Goal: Information Seeking & Learning: Get advice/opinions

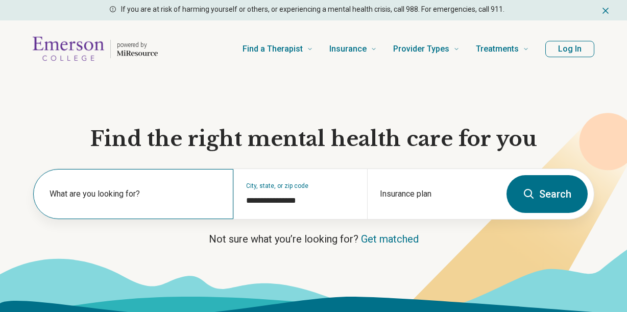
click at [190, 195] on label "What are you looking for?" at bounding box center [136, 194] width 172 height 12
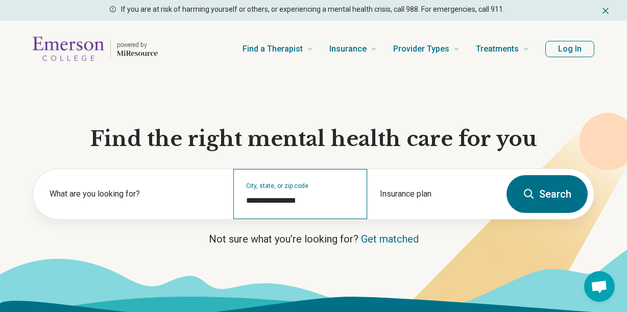
click at [322, 209] on div "**********" at bounding box center [299, 194] width 133 height 50
type input "**********"
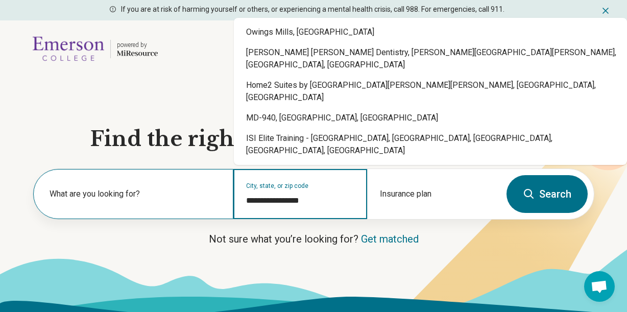
drag, startPoint x: 320, startPoint y: 202, endPoint x: 181, endPoint y: 200, distance: 139.5
click at [181, 200] on div "**********" at bounding box center [266, 194] width 467 height 50
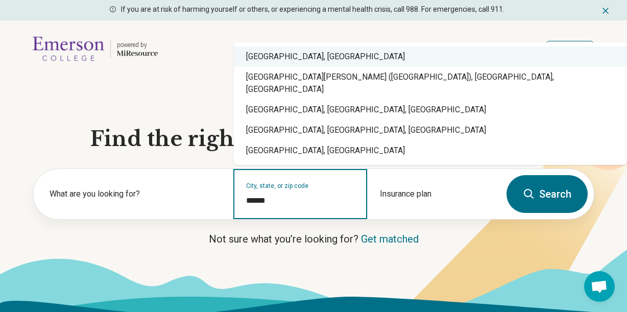
click at [276, 67] on div "Boston, MA" at bounding box center [430, 56] width 393 height 20
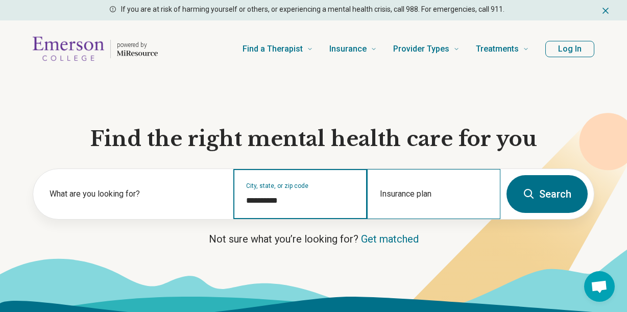
type input "**********"
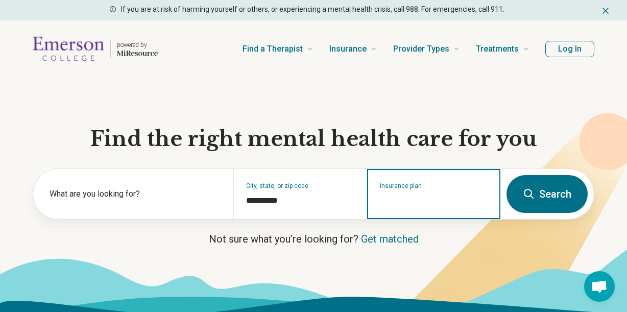
click at [429, 200] on input "Insurance plan" at bounding box center [434, 201] width 108 height 12
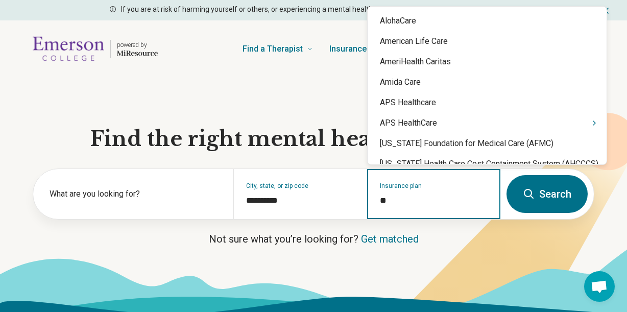
type input "*"
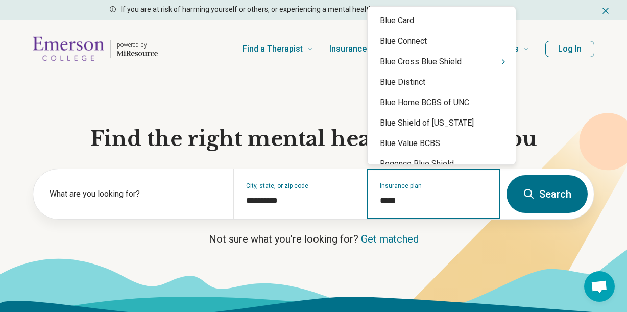
type input "******"
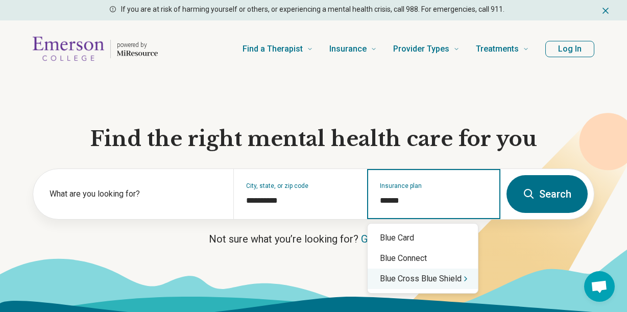
click at [443, 277] on div "Blue Cross Blue Shield" at bounding box center [423, 279] width 110 height 20
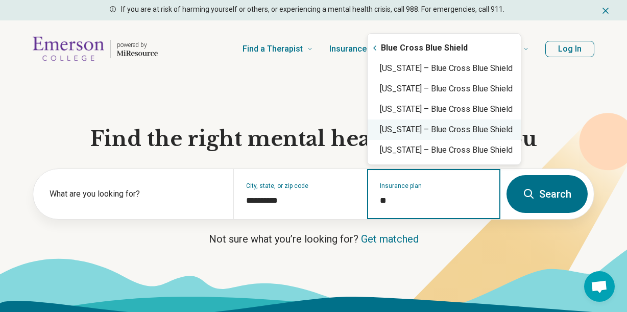
click at [457, 130] on div "Maryland – Blue Cross Blue Shield" at bounding box center [444, 130] width 153 height 20
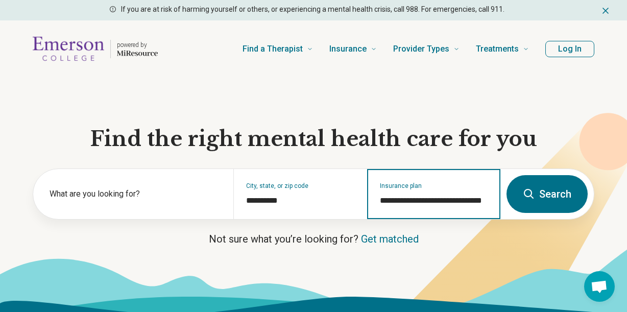
type input "**********"
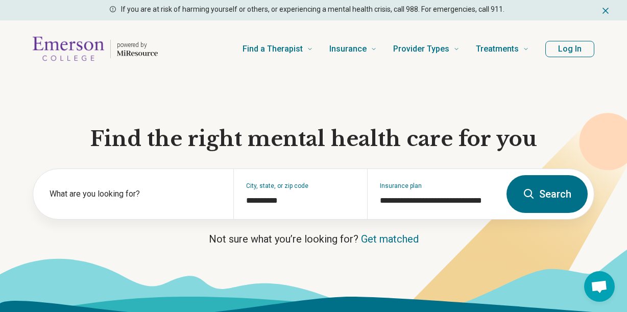
click at [524, 204] on button "Search" at bounding box center [547, 194] width 81 height 38
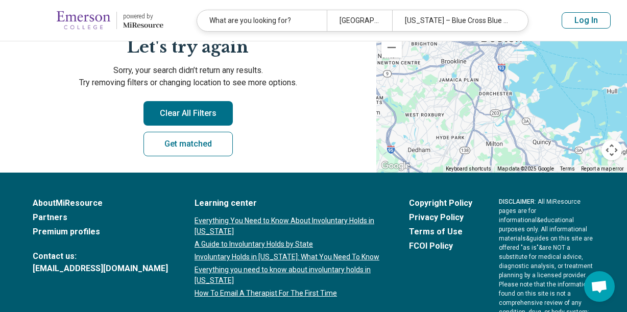
scroll to position [153, 0]
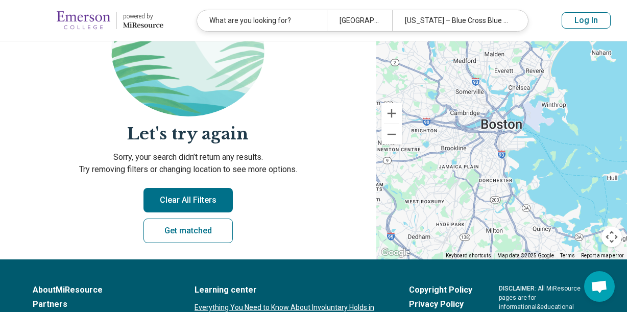
drag, startPoint x: 346, startPoint y: 161, endPoint x: 209, endPoint y: 82, distance: 158.2
click at [209, 82] on section "Let's try again Sorry, your search didn’t return any results. Try removing filt…" at bounding box center [188, 122] width 352 height 276
click at [203, 207] on button "Clear All Filters" at bounding box center [188, 200] width 89 height 25
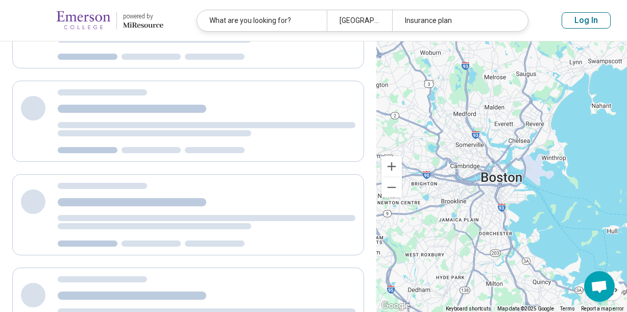
scroll to position [0, 0]
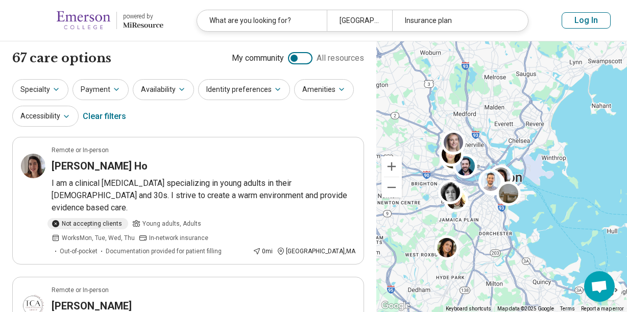
click at [191, 124] on div "Specialty Payment Availability Identity preferences Amenities Accessibility Cle…" at bounding box center [188, 104] width 352 height 50
click at [54, 89] on icon "button" at bounding box center [56, 89] width 8 height 8
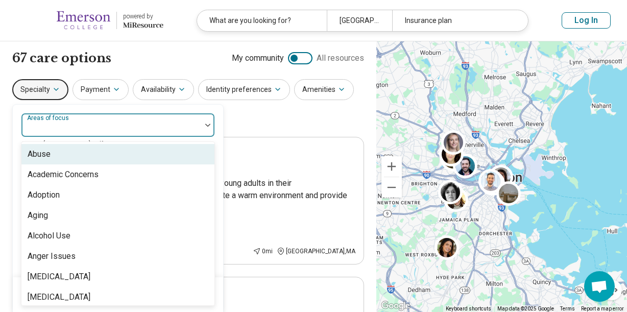
click at [135, 134] on div at bounding box center [112, 129] width 172 height 14
click at [143, 127] on div at bounding box center [112, 129] width 172 height 14
click at [151, 136] on div "Areas of focus" at bounding box center [118, 125] width 194 height 25
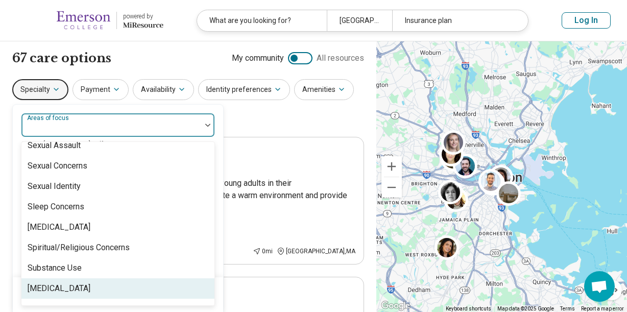
scroll to position [1852, 0]
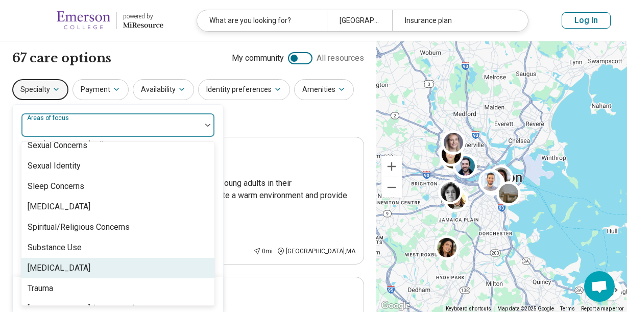
click at [143, 271] on div "[MEDICAL_DATA]" at bounding box center [117, 268] width 193 height 20
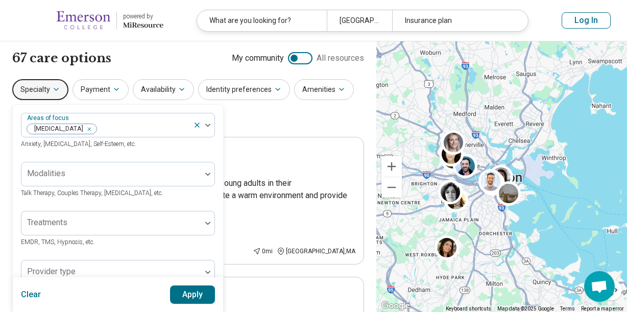
click at [287, 120] on div "Specialty Areas of focus Suicidal Ideation Anxiety, Depression, Self-Esteem, et…" at bounding box center [188, 104] width 352 height 50
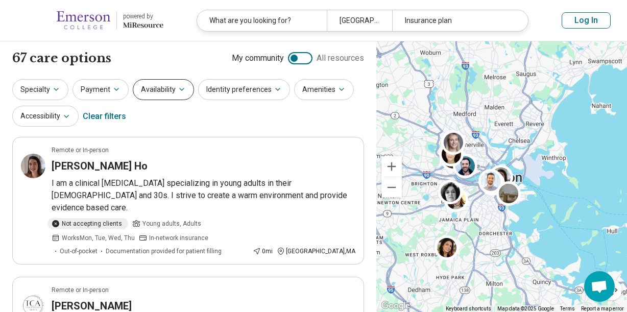
click at [166, 89] on button "Availability" at bounding box center [163, 89] width 61 height 21
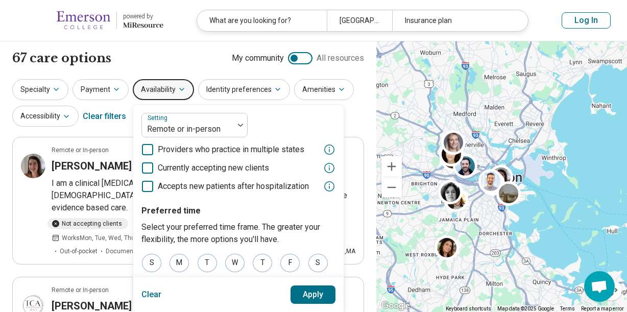
click at [146, 169] on icon at bounding box center [147, 167] width 11 height 11
click at [318, 301] on button "Apply" at bounding box center [313, 295] width 45 height 18
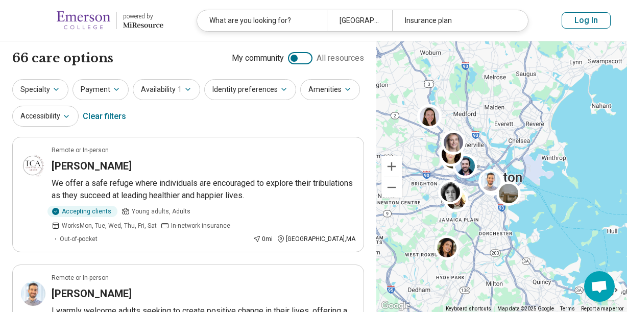
click at [187, 125] on div "Specialty Payment Availability 1 Identity preferences Amenities Accessibility C…" at bounding box center [188, 104] width 352 height 50
click at [235, 92] on button "Identity preferences" at bounding box center [250, 89] width 92 height 21
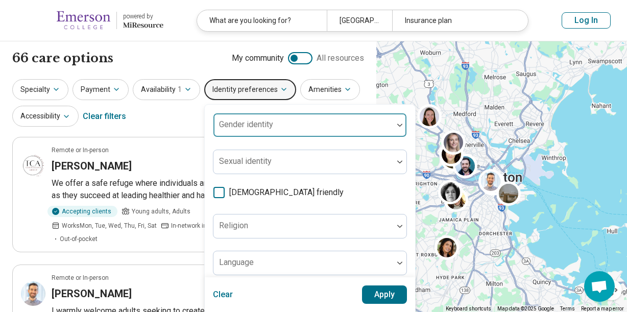
click at [270, 132] on div at bounding box center [304, 129] width 172 height 14
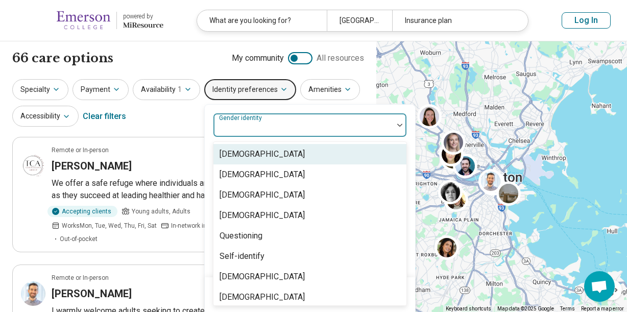
click at [270, 129] on div at bounding box center [304, 129] width 172 height 14
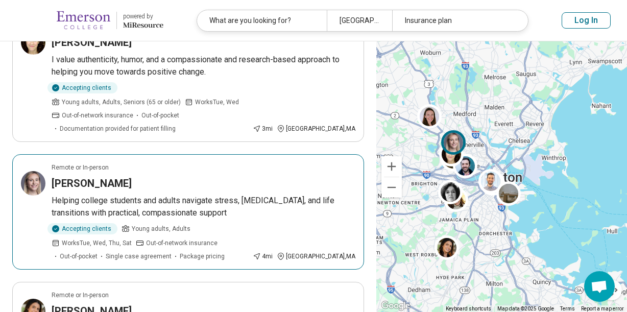
scroll to position [920, 0]
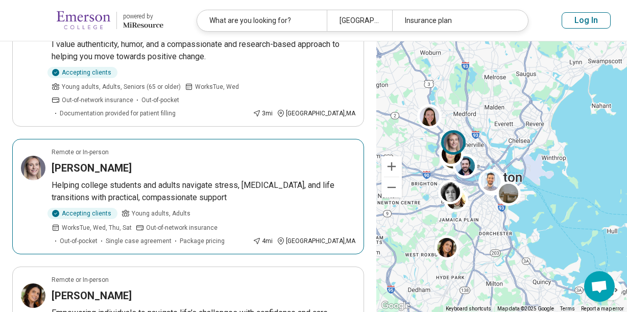
click at [100, 161] on h3 "[PERSON_NAME]" at bounding box center [92, 168] width 80 height 14
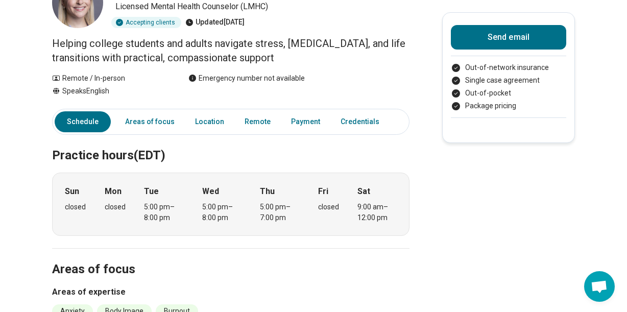
scroll to position [82, 0]
